Goal: Information Seeking & Learning: Learn about a topic

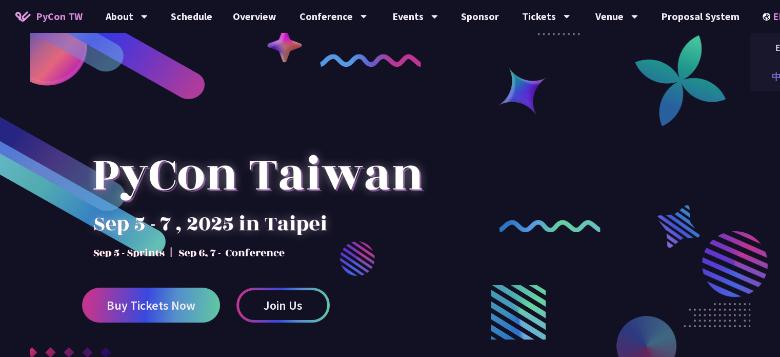
click at [770, 71] on div "中文" at bounding box center [782, 77] width 62 height 24
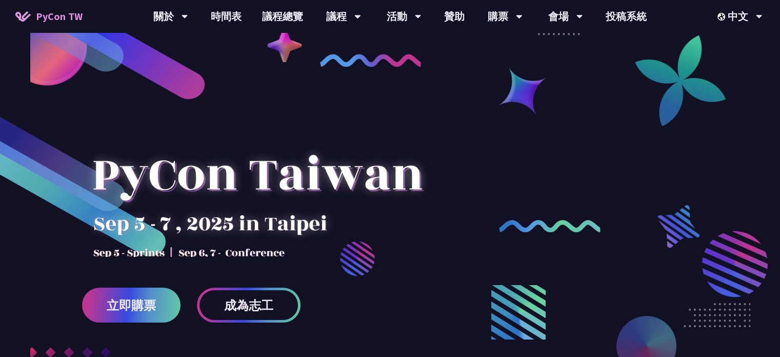
drag, startPoint x: 780, startPoint y: 8, endPoint x: 406, endPoint y: 209, distance: 424.2
click at [406, 209] on div at bounding box center [257, 185] width 351 height 144
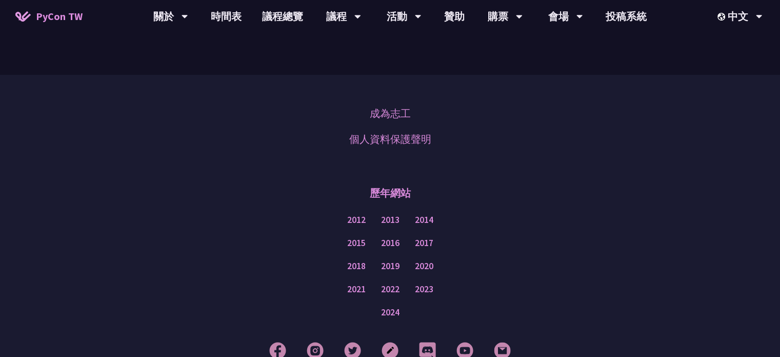
scroll to position [2751, 0]
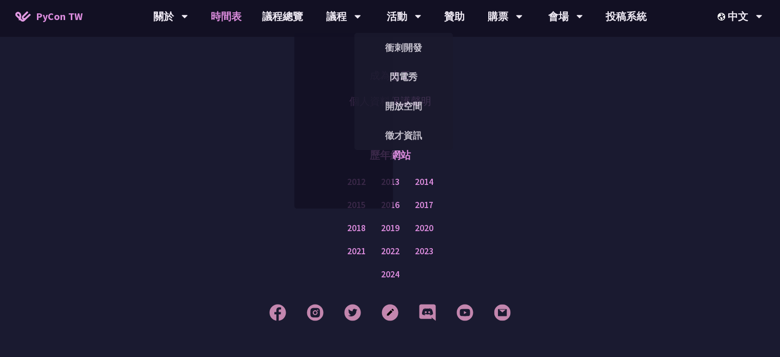
click at [221, 14] on link "時間表" at bounding box center [226, 16] width 51 height 33
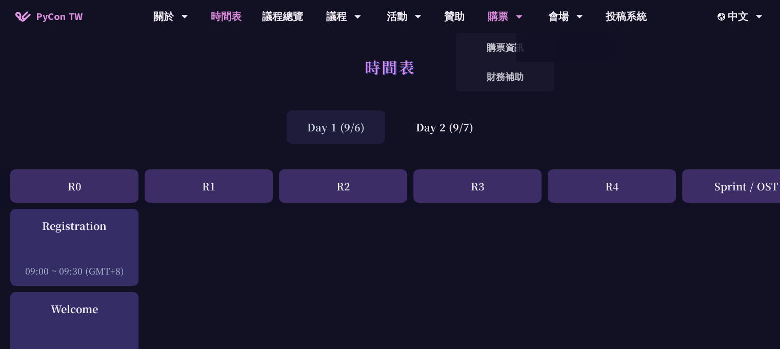
click at [188, 14] on div "購票" at bounding box center [170, 16] width 35 height 33
click at [499, 53] on link "購票資訊" at bounding box center [505, 47] width 99 height 24
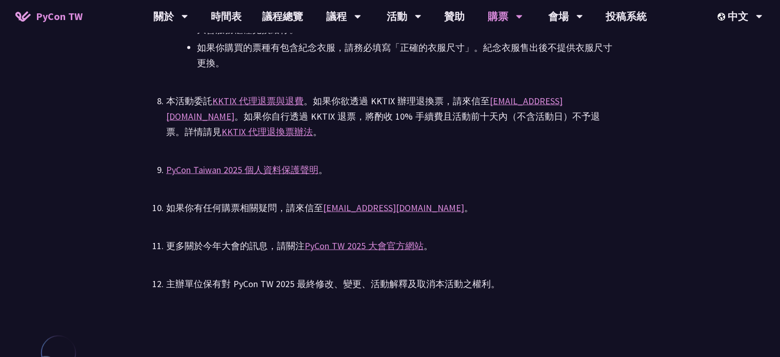
scroll to position [2206, 0]
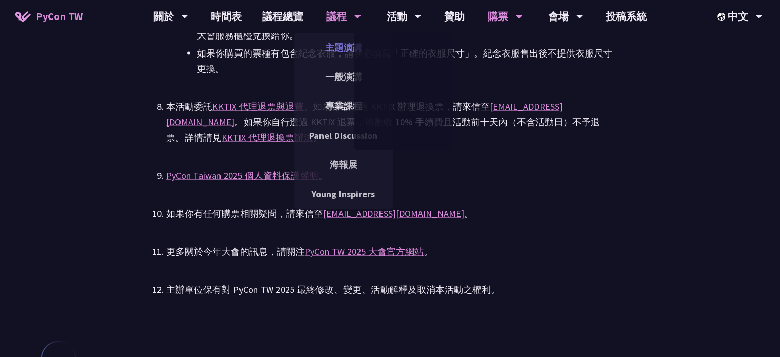
click at [351, 45] on link "主題演講" at bounding box center [343, 47] width 99 height 24
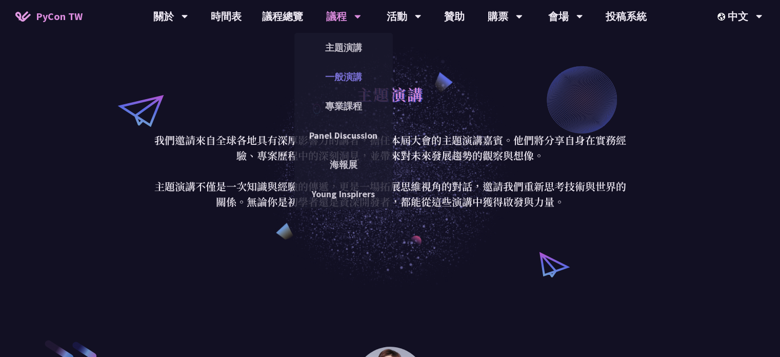
click at [343, 75] on link "一般演講" at bounding box center [343, 77] width 99 height 24
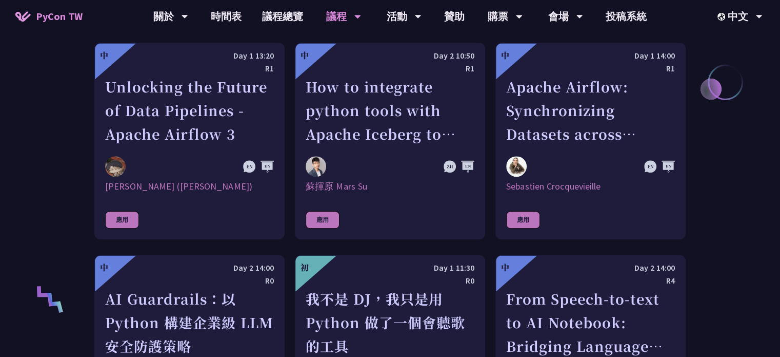
scroll to position [564, 0]
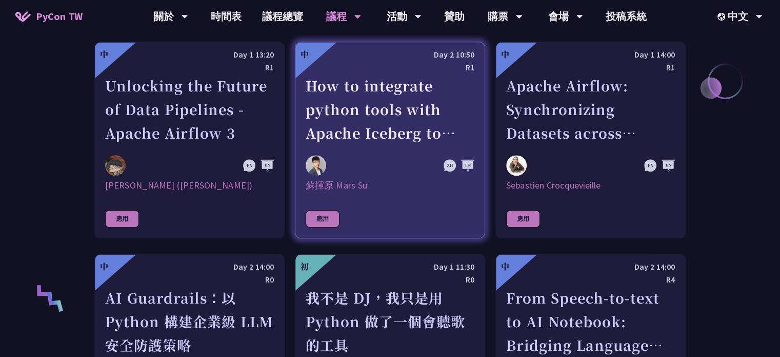
drag, startPoint x: 365, startPoint y: 102, endPoint x: 376, endPoint y: 106, distance: 11.3
click at [376, 106] on div "How to integrate python tools with Apache Iceberg to build ETLT pipeline on Shi…" at bounding box center [390, 109] width 169 height 71
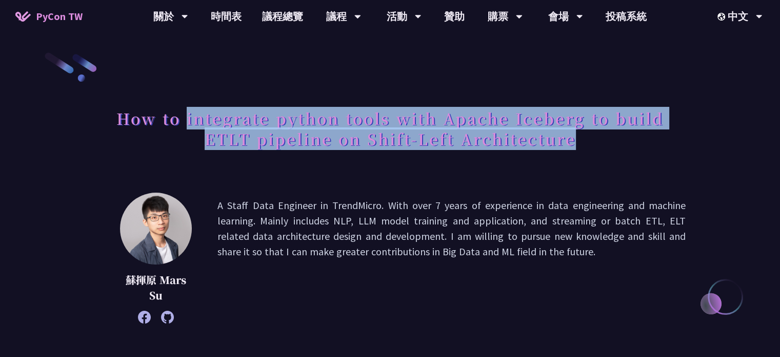
drag, startPoint x: 186, startPoint y: 119, endPoint x: 646, endPoint y: 157, distance: 461.8
click at [646, 157] on div "How to integrate python tools with Apache Iceberg to build ETLT pipeline on Shi…" at bounding box center [390, 140] width 592 height 74
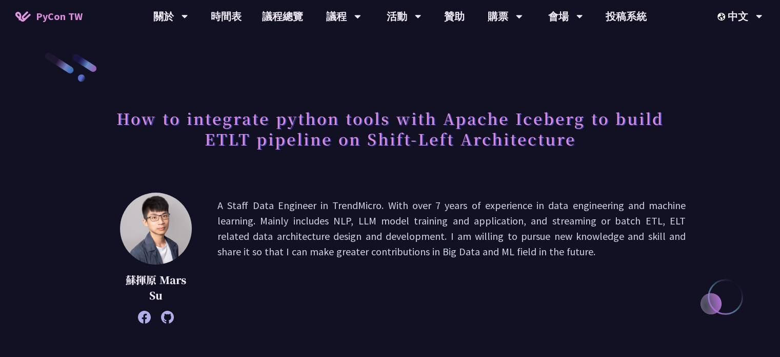
click at [538, 205] on p "A Staff Data Engineer in TrendMicro. With over 7 years of experience in data en…" at bounding box center [452, 258] width 468 height 121
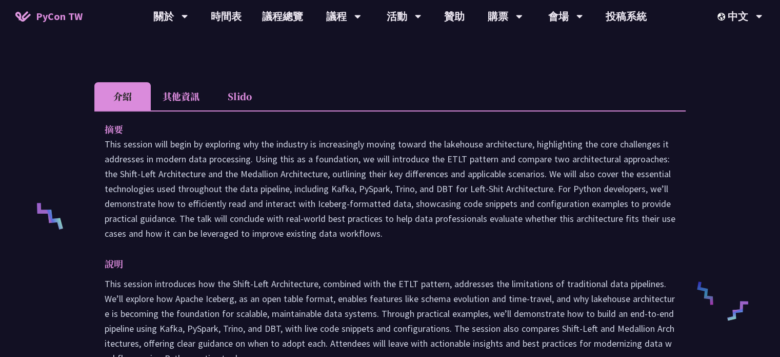
scroll to position [308, 0]
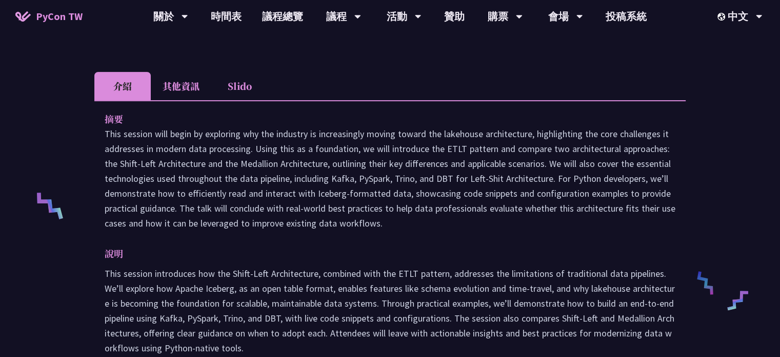
drag, startPoint x: 398, startPoint y: 180, endPoint x: 444, endPoint y: 228, distance: 66.4
click at [444, 227] on p "This session will begin by exploring why the industry is increasingly moving to…" at bounding box center [390, 178] width 571 height 104
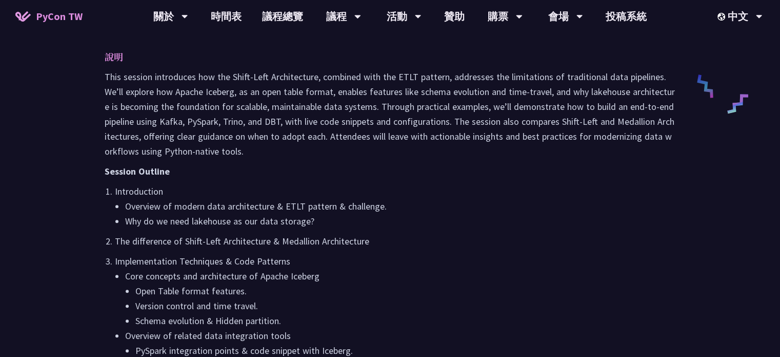
scroll to position [616, 0]
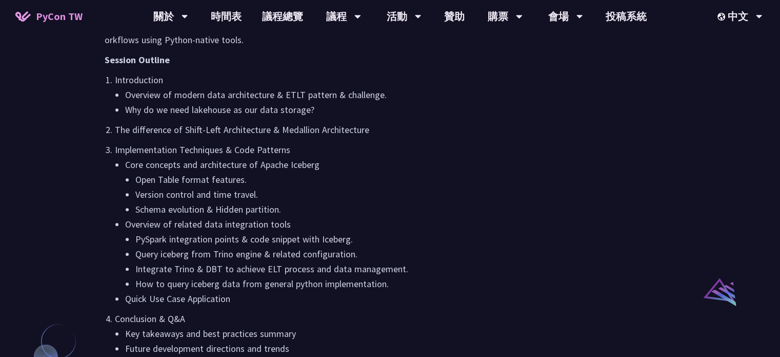
drag, startPoint x: 392, startPoint y: 164, endPoint x: 393, endPoint y: 153, distance: 11.3
click at [393, 153] on li "Implementation Techniques & Code Patterns Core concepts and architecture of Apa…" at bounding box center [395, 224] width 561 height 164
click at [394, 157] on li "Core concepts and architecture of Apache Iceberg Open Table format features. Ve…" at bounding box center [400, 187] width 550 height 60
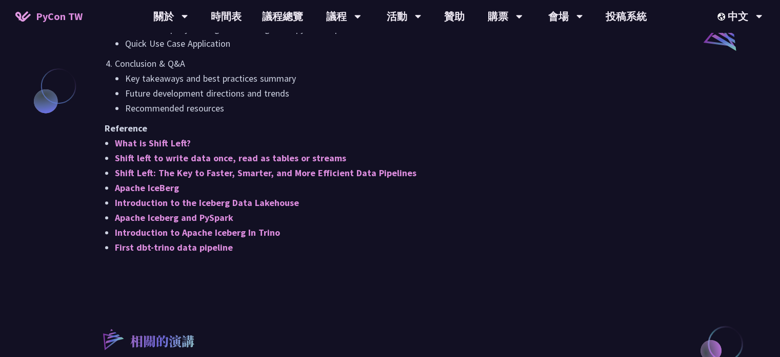
scroll to position [872, 0]
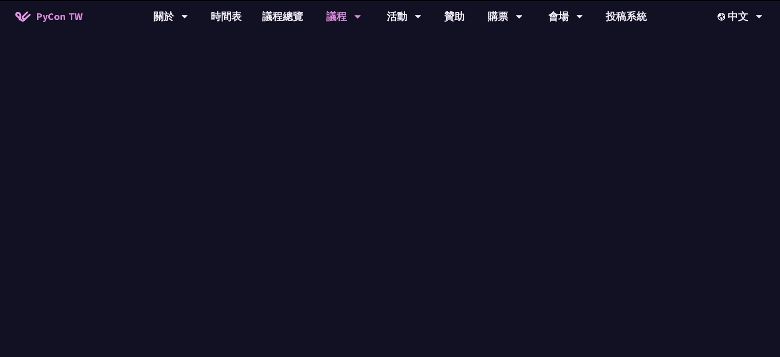
scroll to position [564, 0]
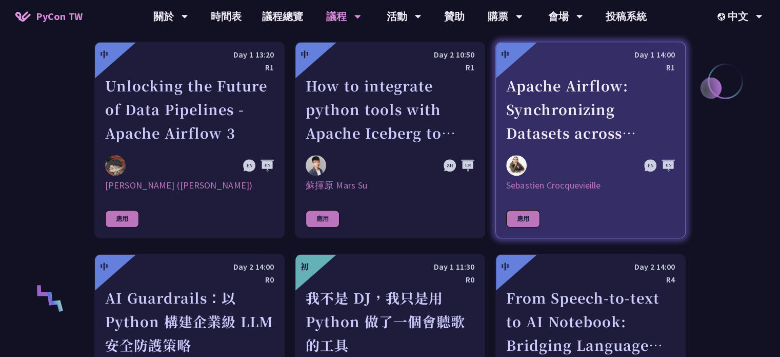
click at [569, 129] on div "Apache Airflow: Synchronizing Datasets across Multiple instances" at bounding box center [590, 109] width 169 height 71
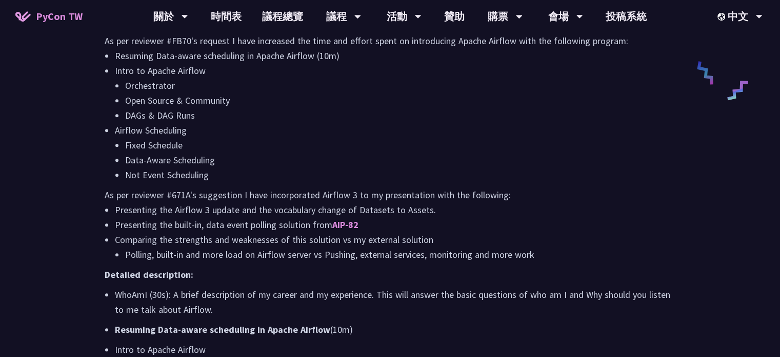
scroll to position [564, 0]
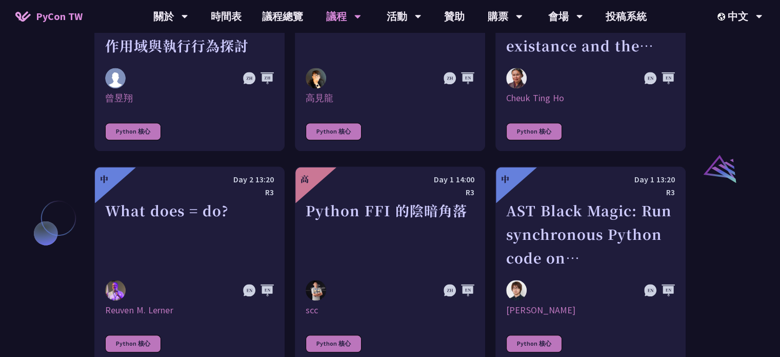
scroll to position [1129, 0]
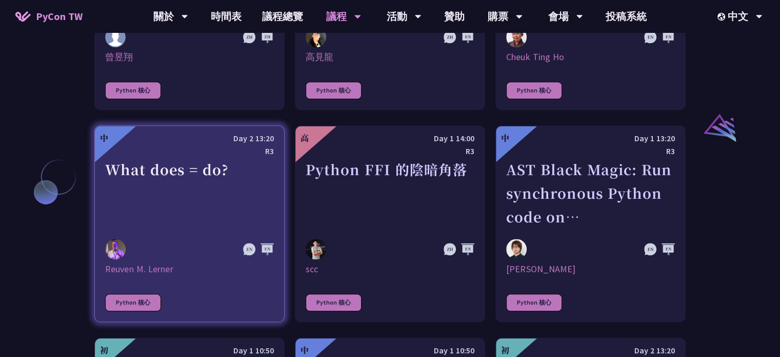
click at [122, 157] on div "What does = do?" at bounding box center [189, 192] width 169 height 71
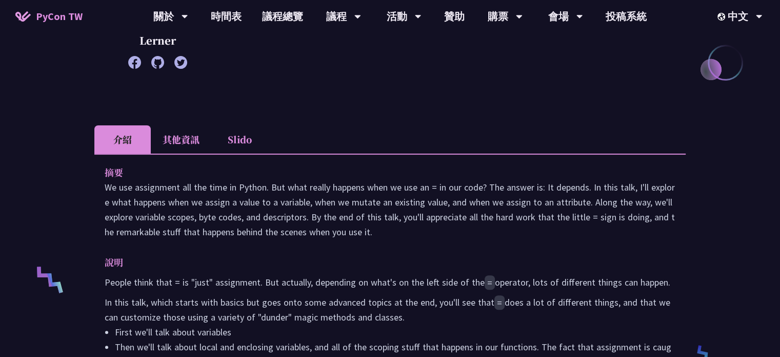
scroll to position [308, 0]
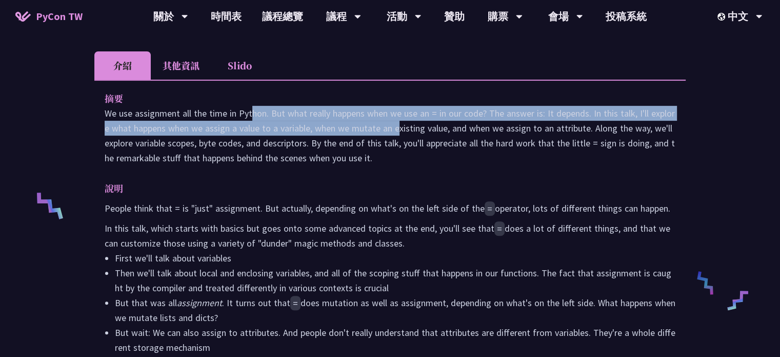
drag, startPoint x: 176, startPoint y: 111, endPoint x: 316, endPoint y: 132, distance: 141.2
click at [314, 128] on p "We use assignment all the time in Python. But what really happens when we use a…" at bounding box center [390, 136] width 571 height 60
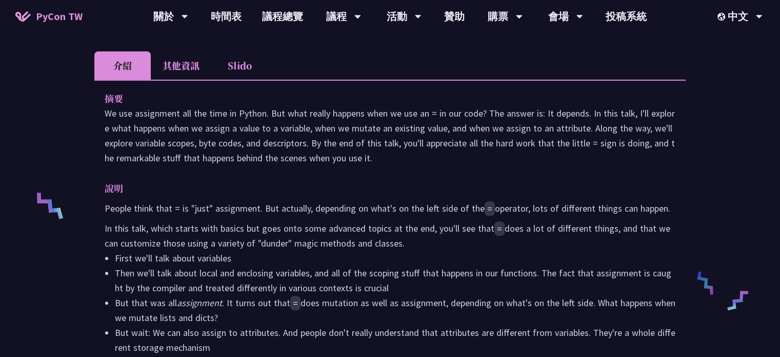
click at [318, 133] on p "We use assignment all the time in Python. But what really happens when we use a…" at bounding box center [390, 136] width 571 height 60
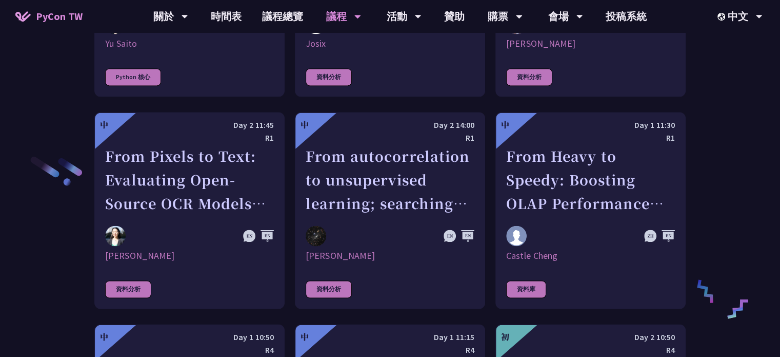
scroll to position [1590, 0]
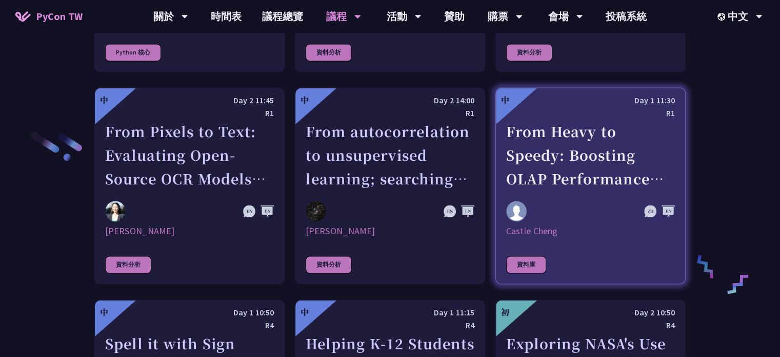
click at [546, 163] on div "From Heavy to Speedy: Boosting OLAP Performance with Spark Variant Shredding" at bounding box center [590, 155] width 169 height 71
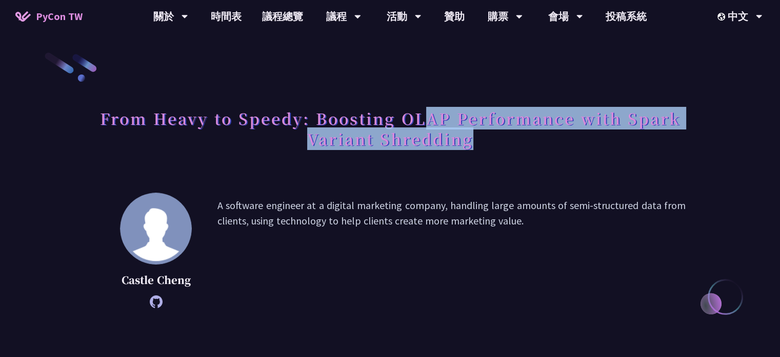
drag, startPoint x: 424, startPoint y: 120, endPoint x: 601, endPoint y: 147, distance: 179.1
click at [601, 147] on h1 "From Heavy to Speedy: Boosting OLAP Performance with Spark Variant Shredding" at bounding box center [390, 128] width 592 height 51
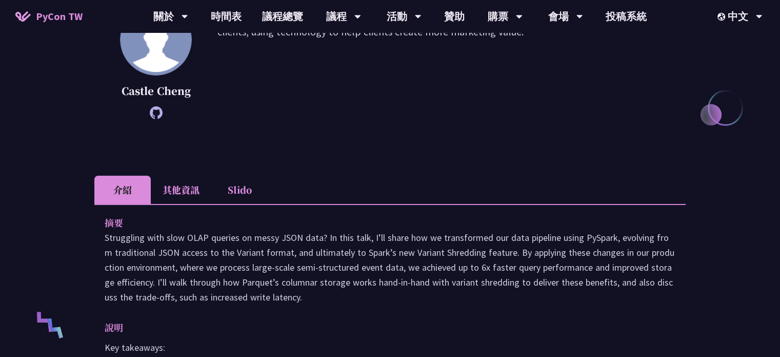
scroll to position [205, 0]
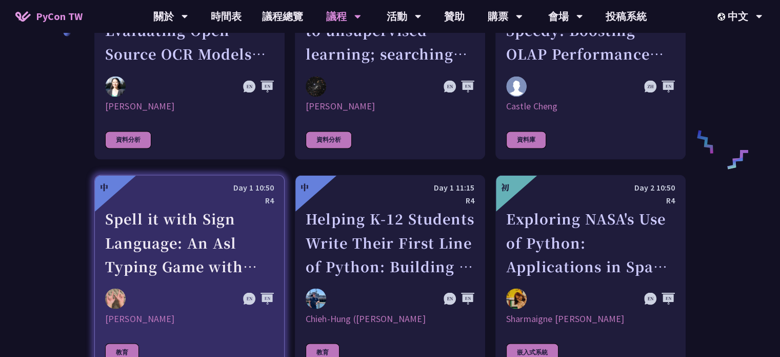
scroll to position [1811, 0]
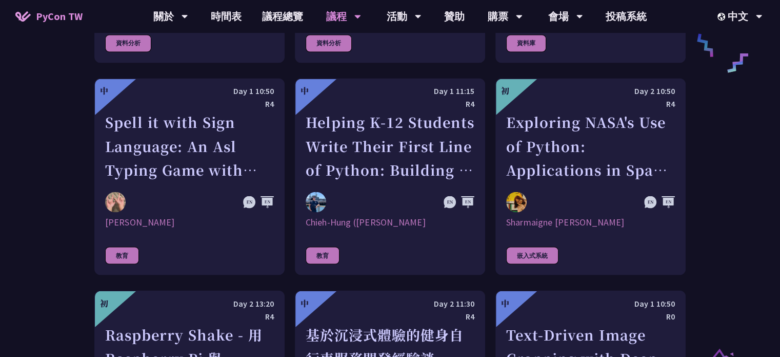
click at [284, 264] on div "中 Day 1 13:20 R1 Unlocking the Future of Data Pipelines - Apache Airflow 3 [PER…" at bounding box center [390, 169] width 592 height 2751
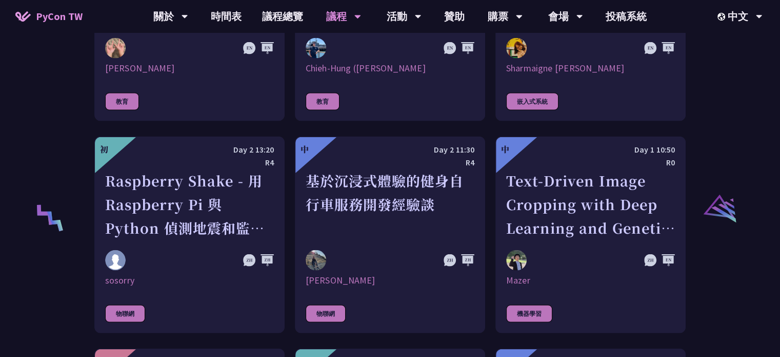
scroll to position [1965, 0]
click at [288, 312] on div "中 Day 1 13:20 R1 Unlocking the Future of Data Pipelines - Apache Airflow 3 [PER…" at bounding box center [390, 15] width 592 height 2751
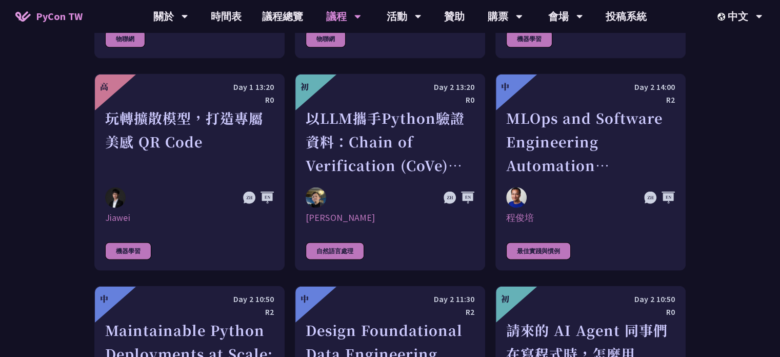
scroll to position [2376, 0]
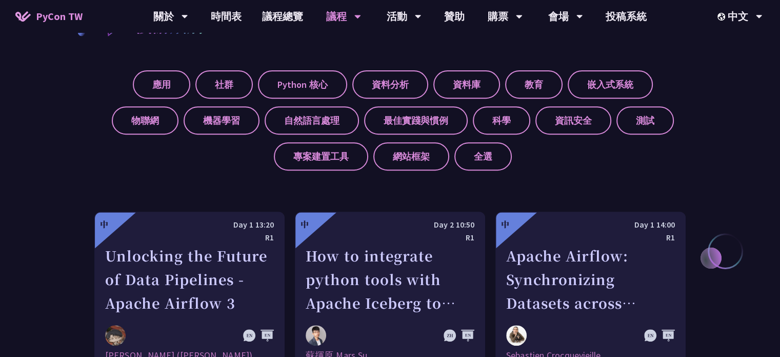
scroll to position [308, 0]
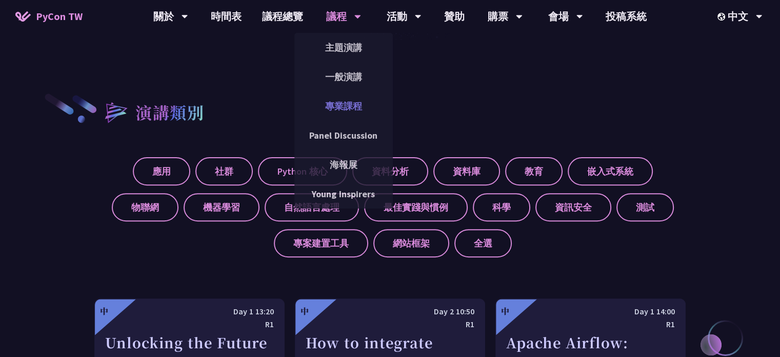
click at [358, 101] on link "專業課程" at bounding box center [343, 106] width 99 height 24
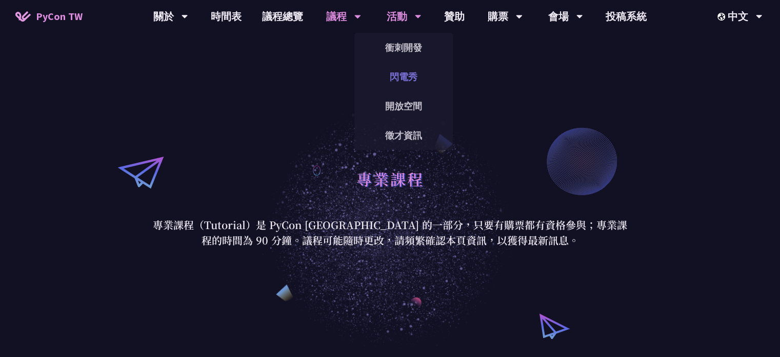
click at [405, 72] on link "閃電秀" at bounding box center [404, 77] width 99 height 24
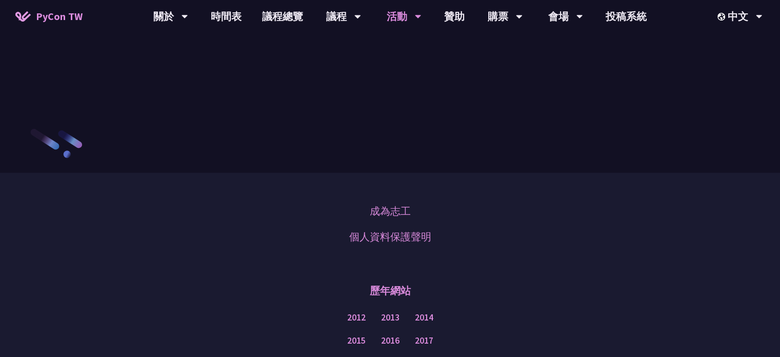
scroll to position [1385, 0]
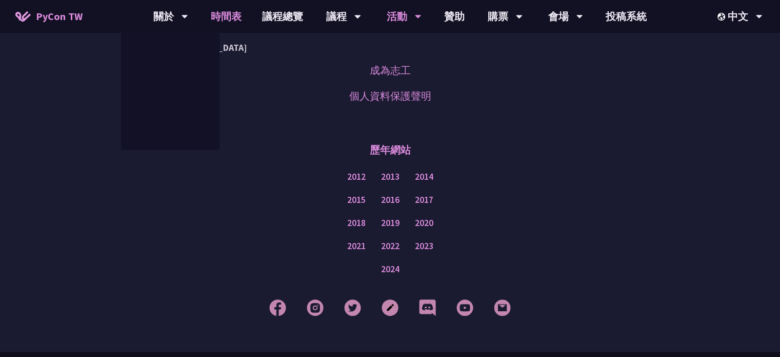
click at [238, 20] on link "時間表" at bounding box center [226, 16] width 51 height 33
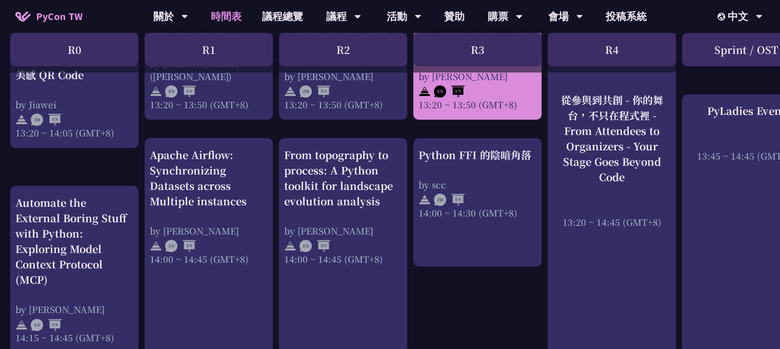
scroll to position [923, 0]
